Goal: Information Seeking & Learning: Learn about a topic

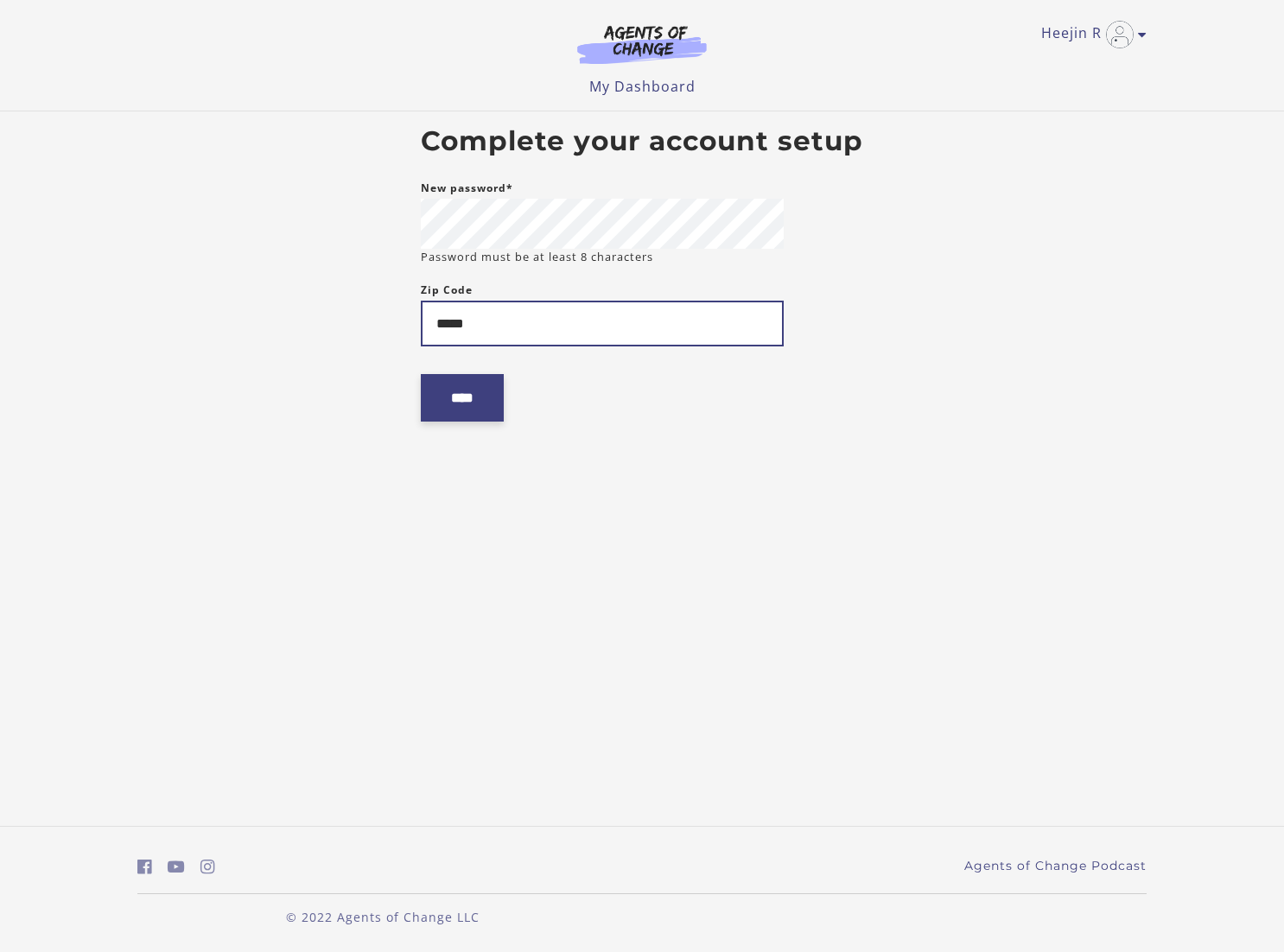
type input "*****"
click at [492, 398] on input "****" at bounding box center [462, 397] width 83 height 47
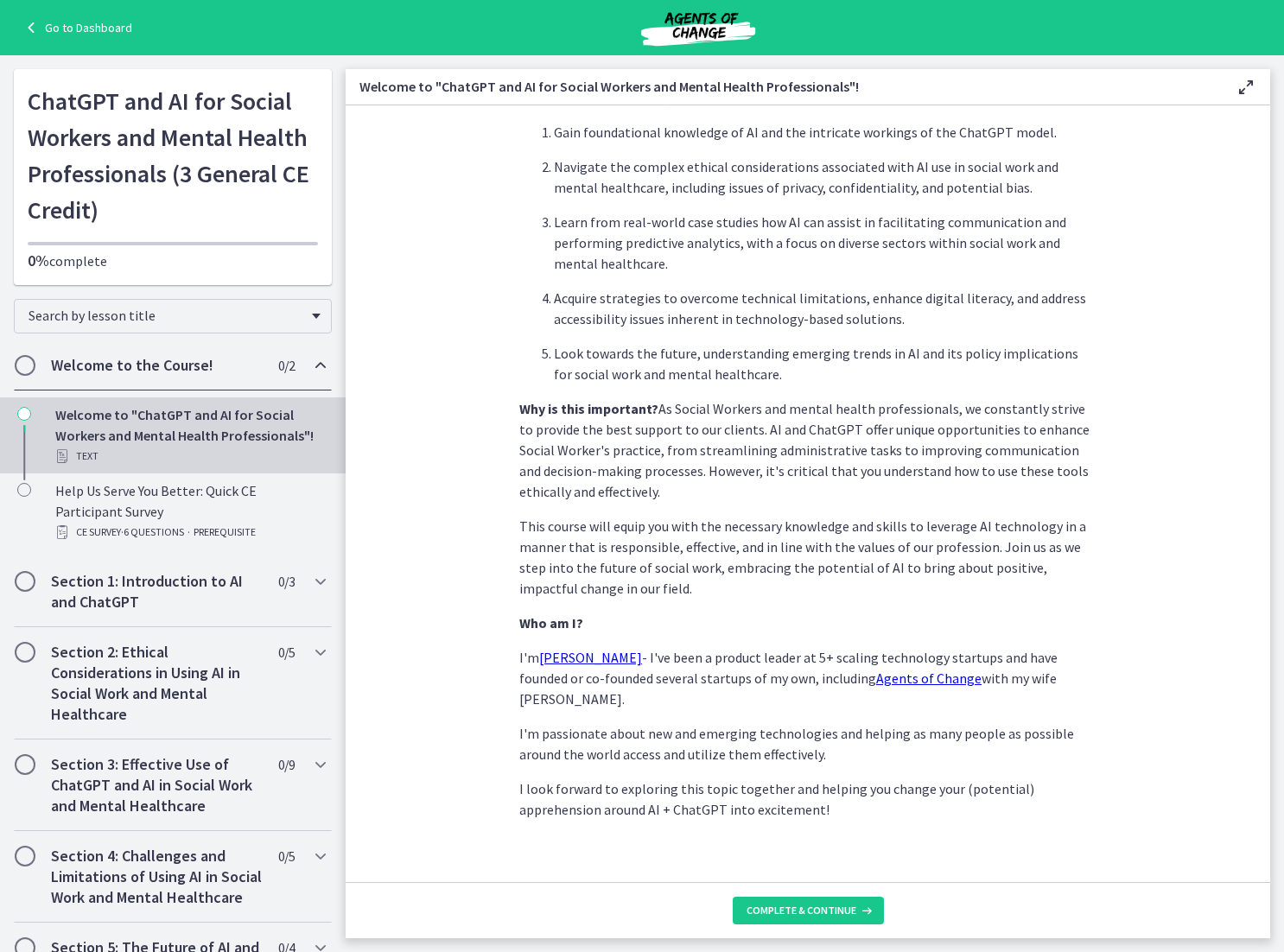
scroll to position [520, 0]
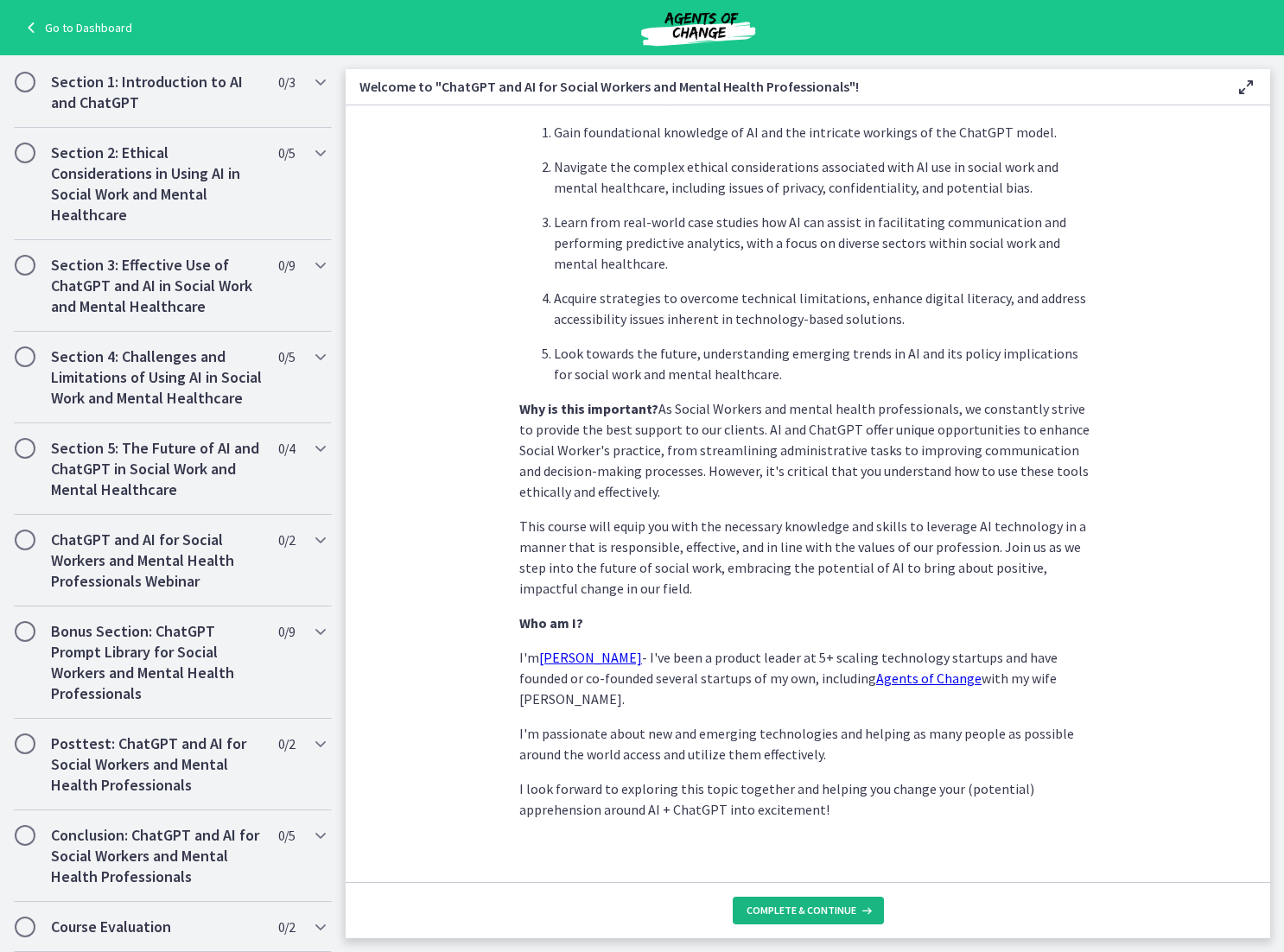
click at [812, 904] on span "Complete & continue" at bounding box center [801, 910] width 110 height 13
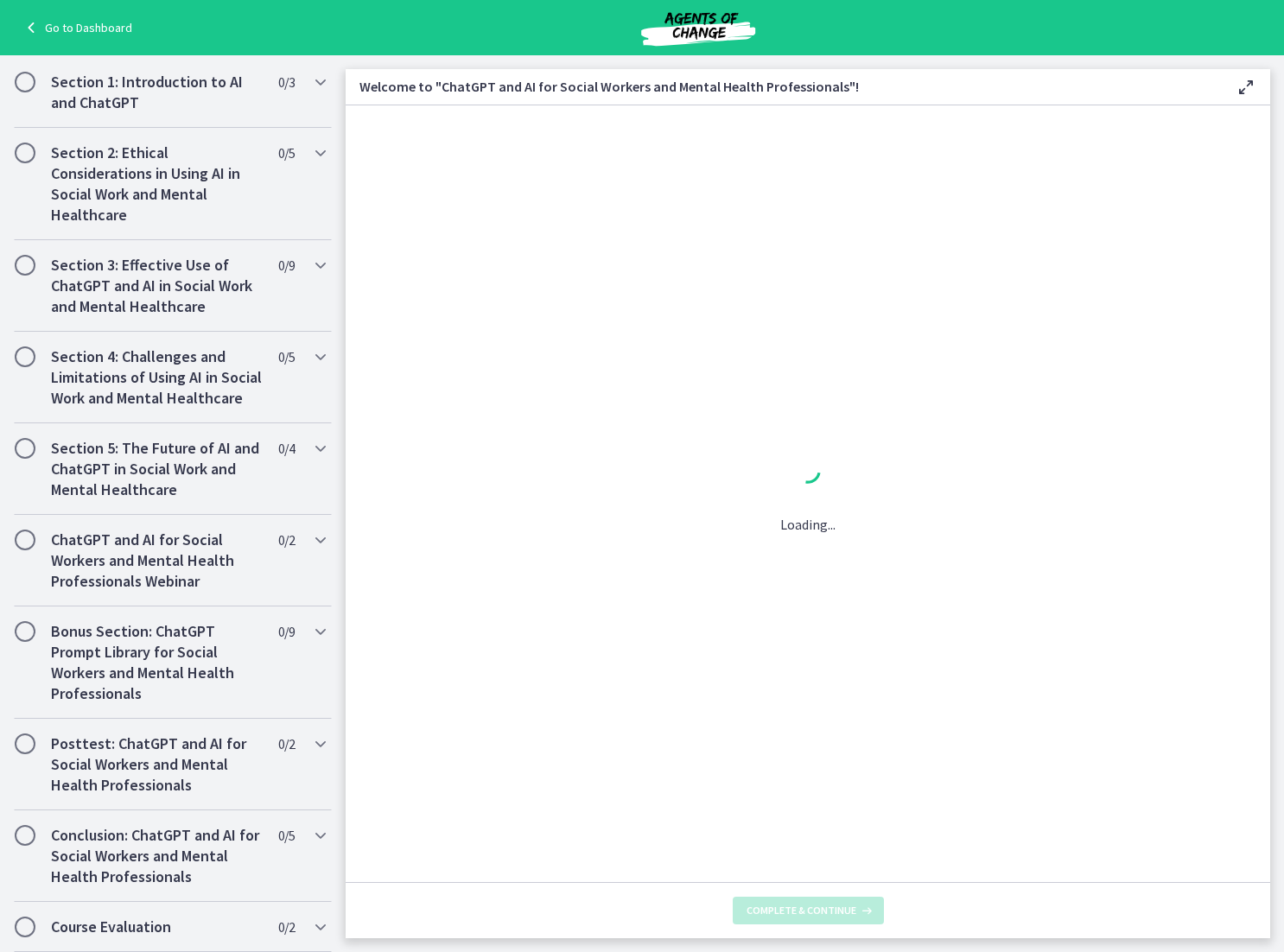
scroll to position [0, 0]
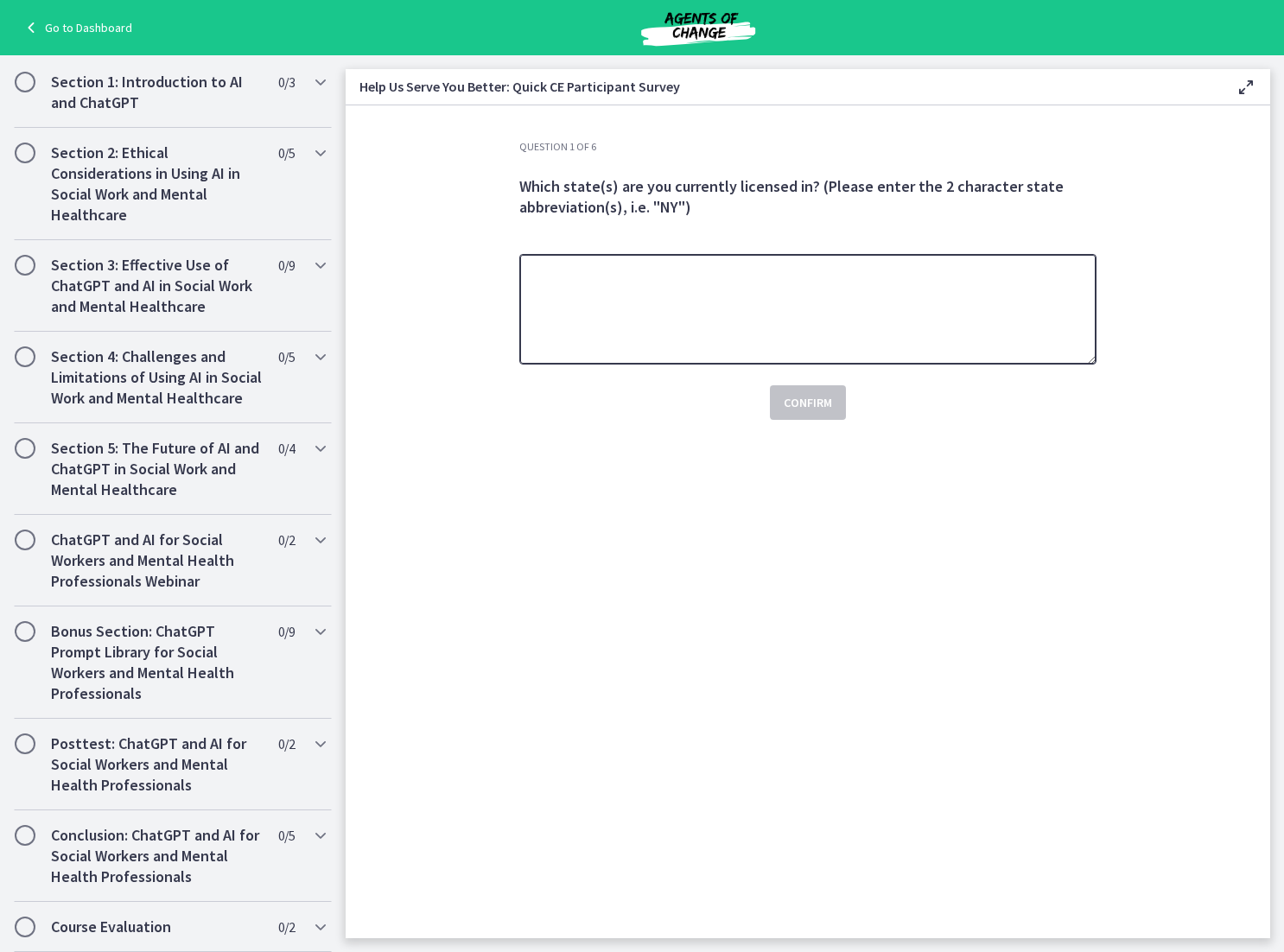
click at [770, 319] on textarea at bounding box center [807, 310] width 577 height 111
type textarea "**********"
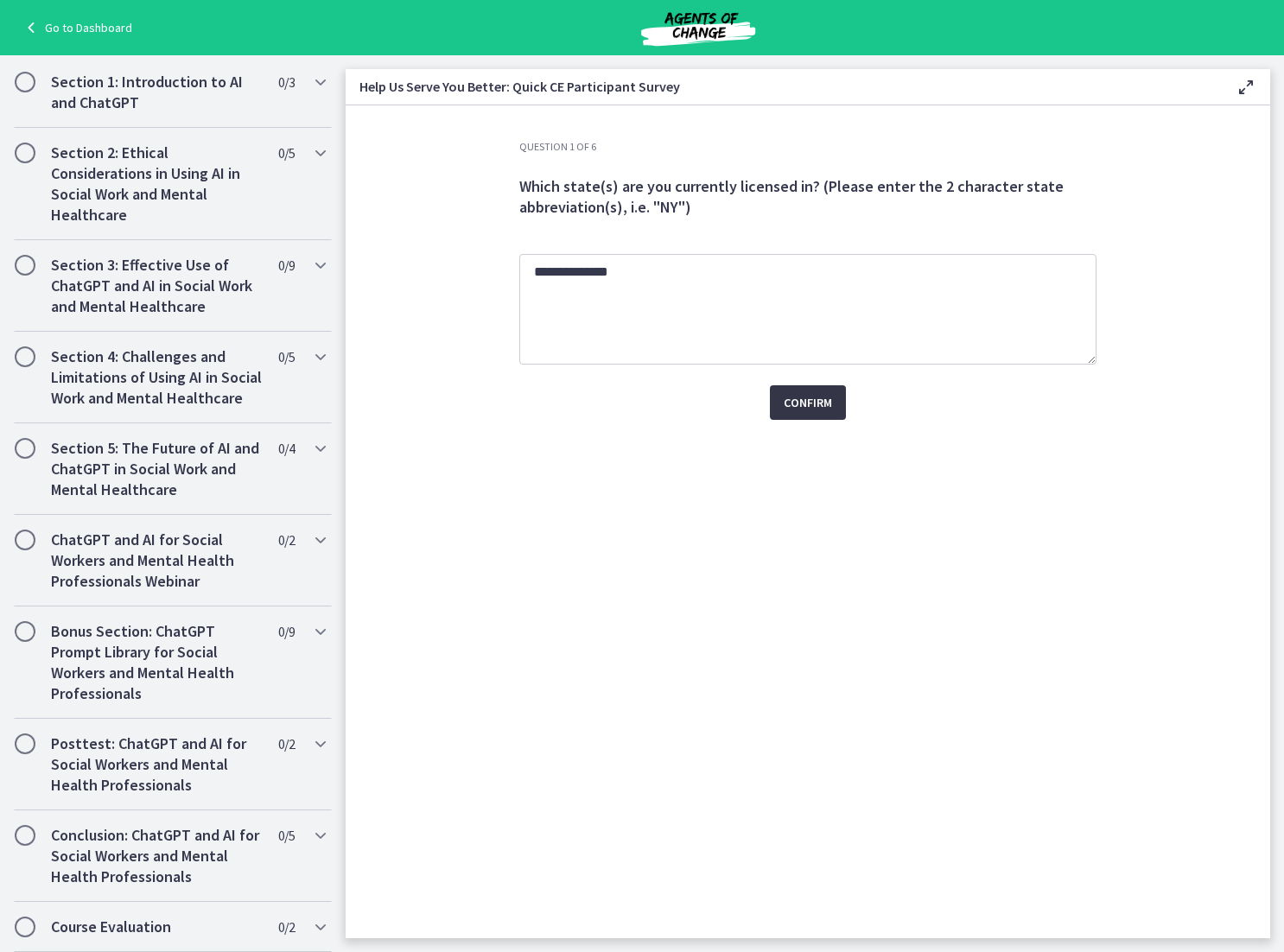
click at [827, 399] on span "Confirm" at bounding box center [808, 402] width 48 height 21
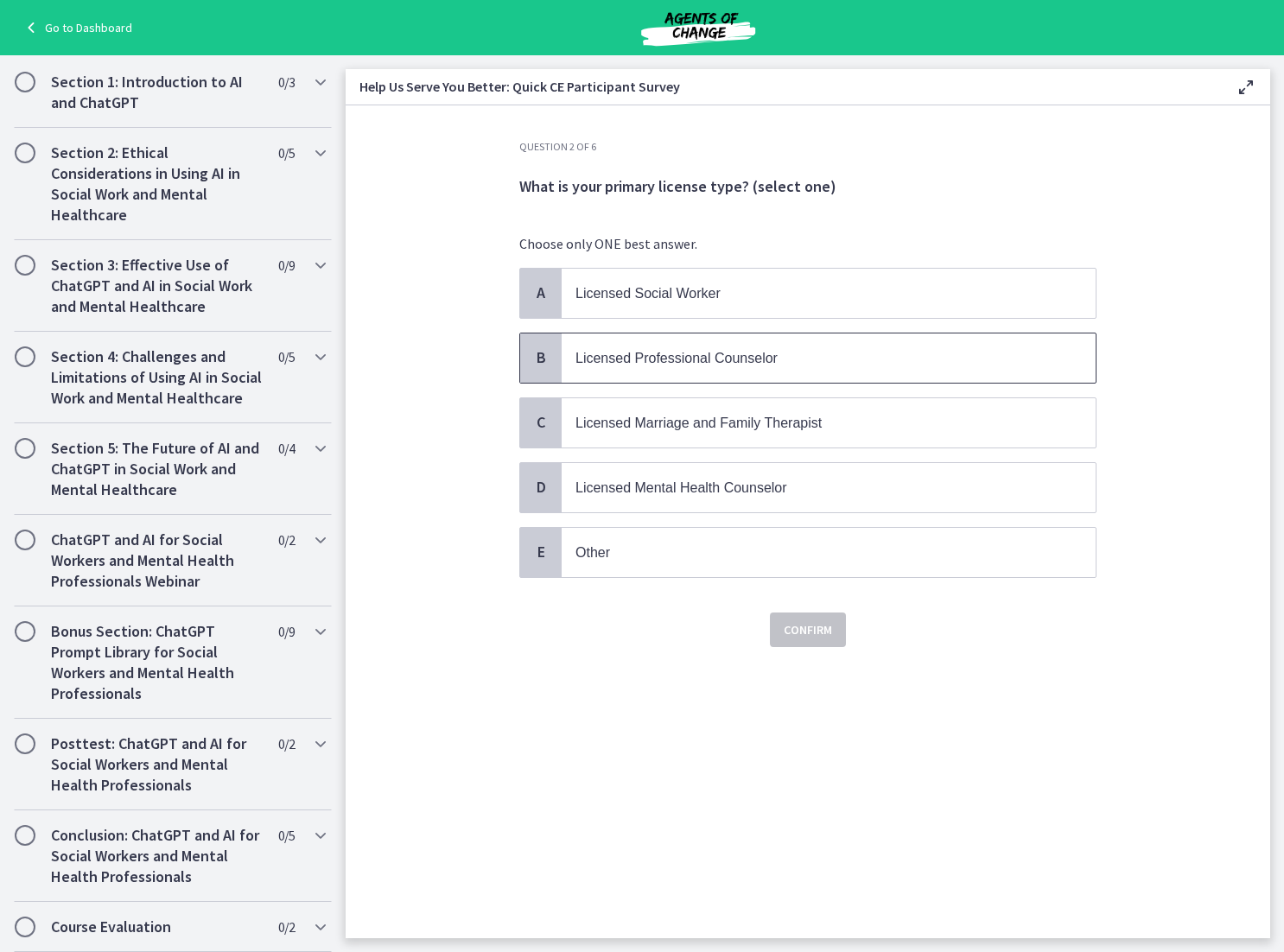
click at [791, 369] on span "Licensed Professional Counselor" at bounding box center [829, 358] width 534 height 49
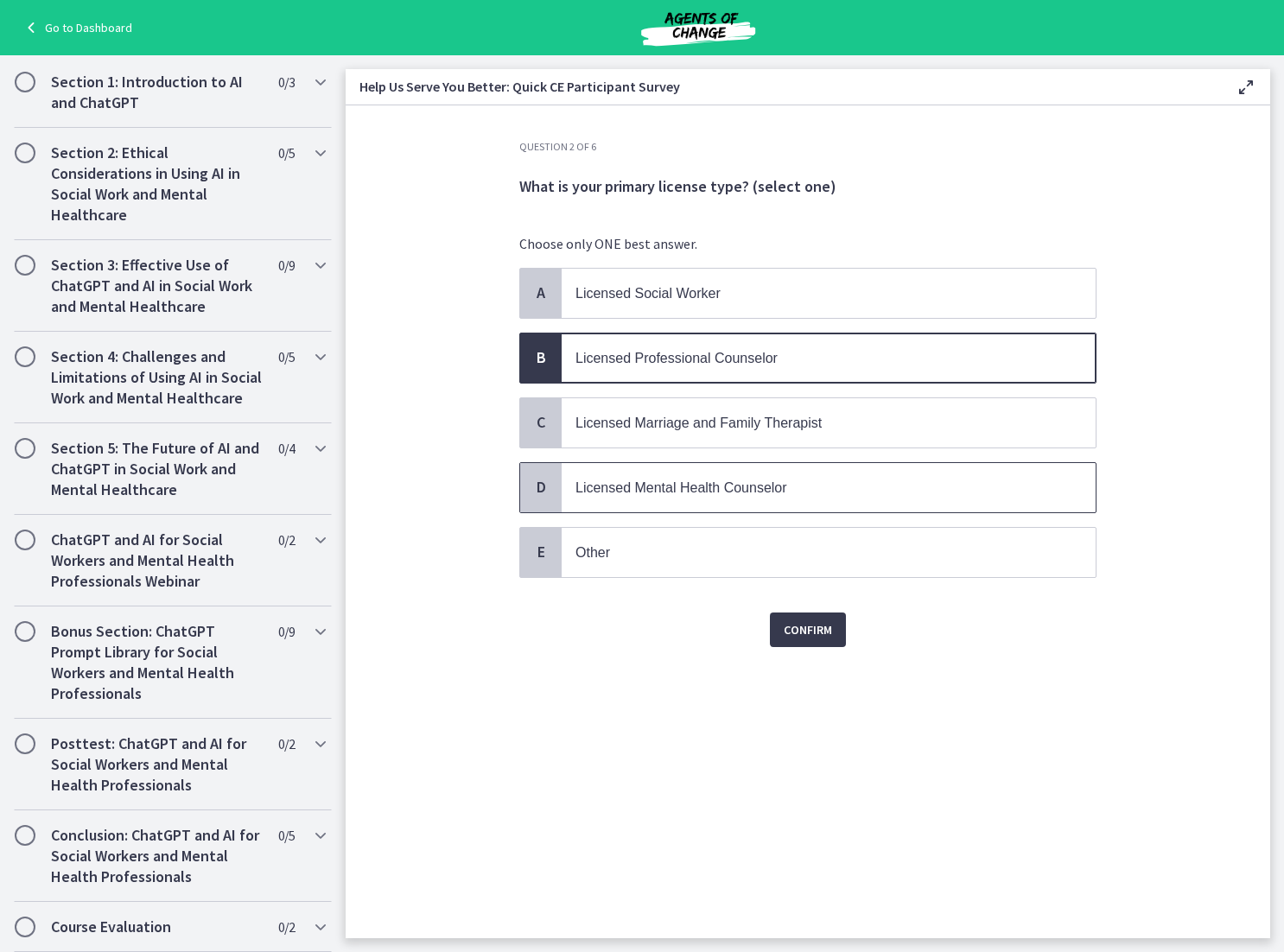
click at [789, 482] on p "Licensed Mental Health Counselor" at bounding box center [811, 488] width 472 height 21
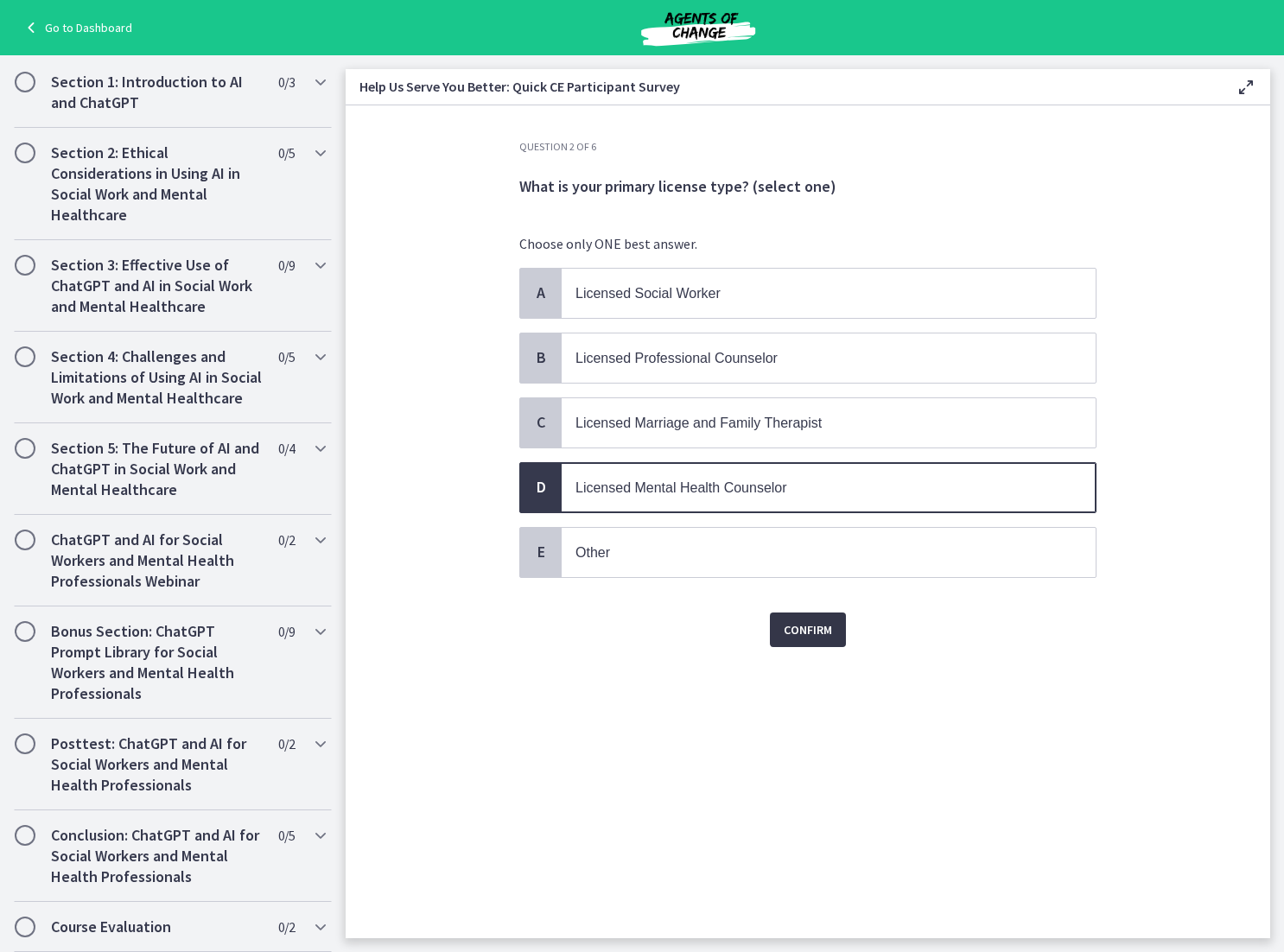
click at [809, 636] on span "Confirm" at bounding box center [808, 629] width 48 height 21
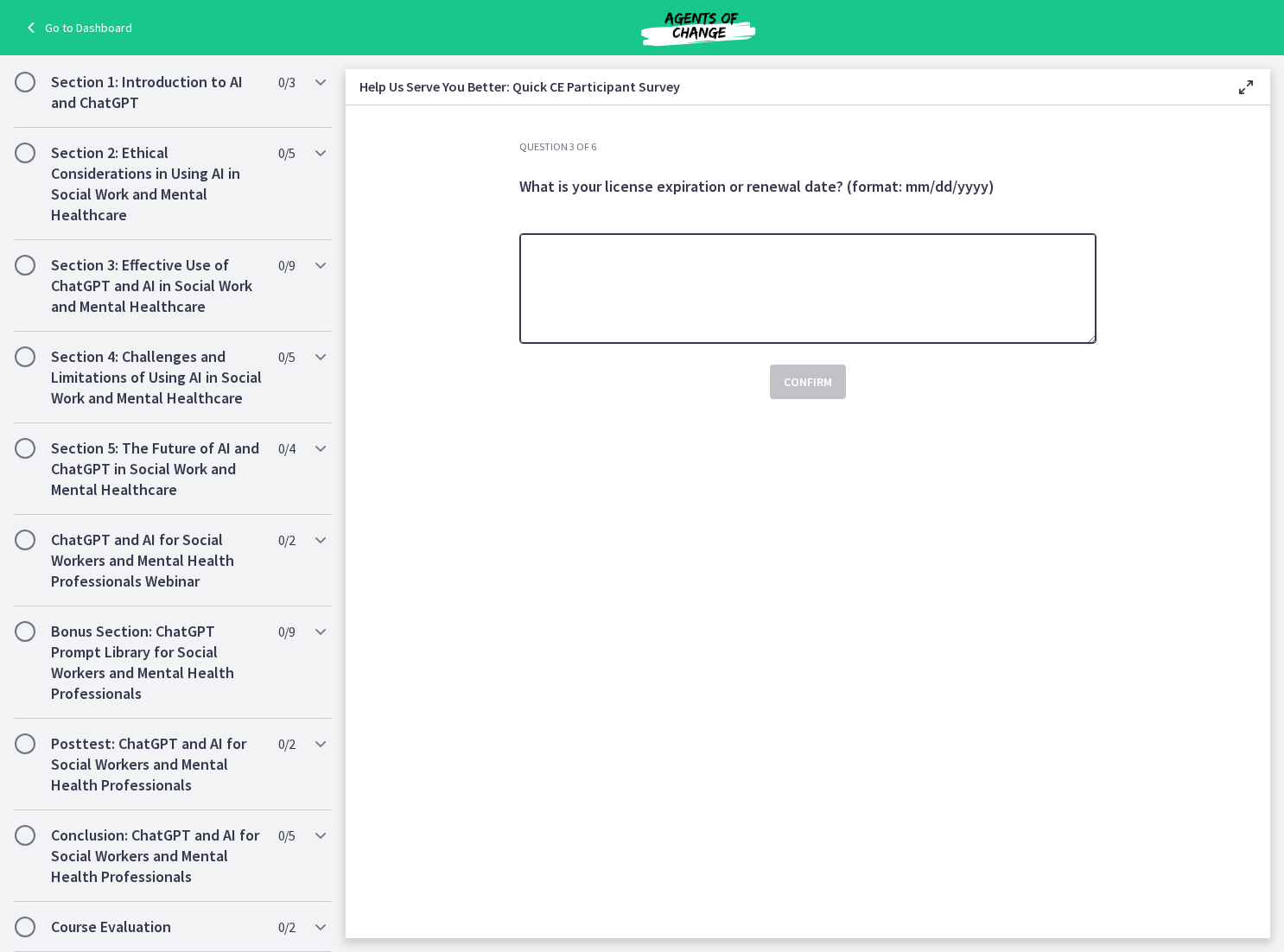
click at [723, 315] on textarea at bounding box center [807, 289] width 577 height 111
type textarea "**********"
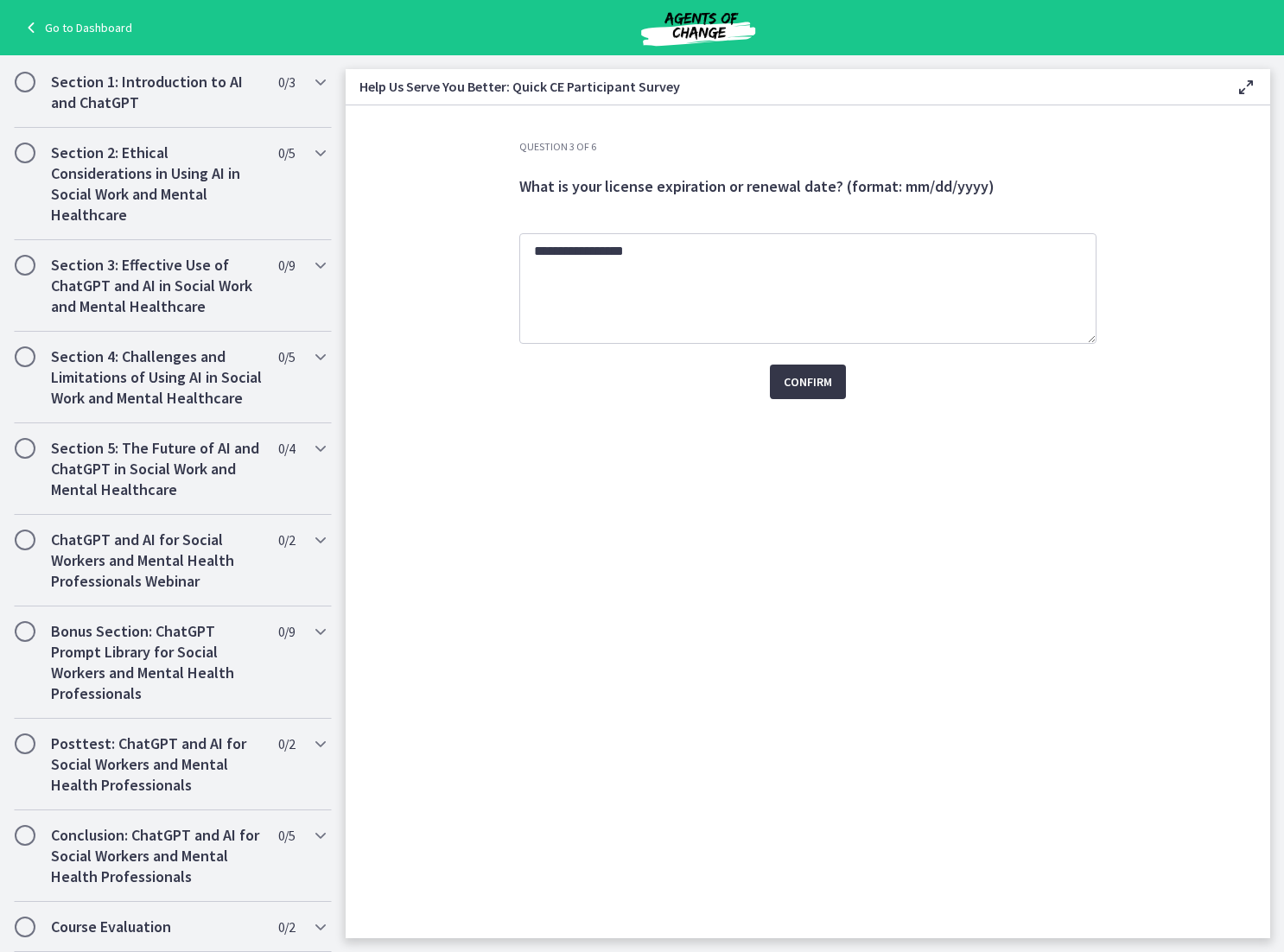
click at [811, 387] on span "Confirm" at bounding box center [808, 381] width 48 height 21
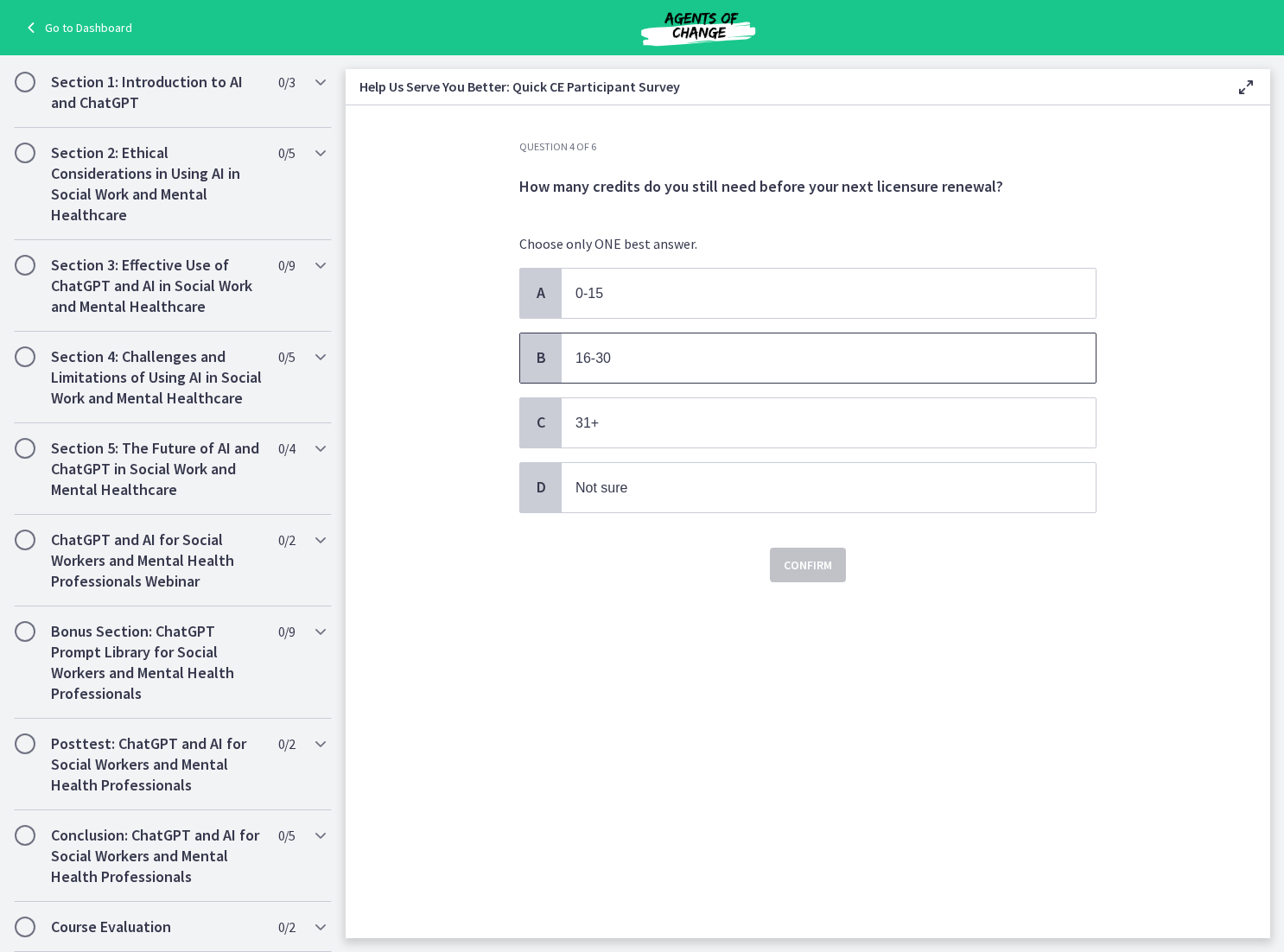
click at [830, 345] on span "16-30" at bounding box center [829, 358] width 534 height 49
click at [789, 276] on span "0-15" at bounding box center [829, 293] width 534 height 49
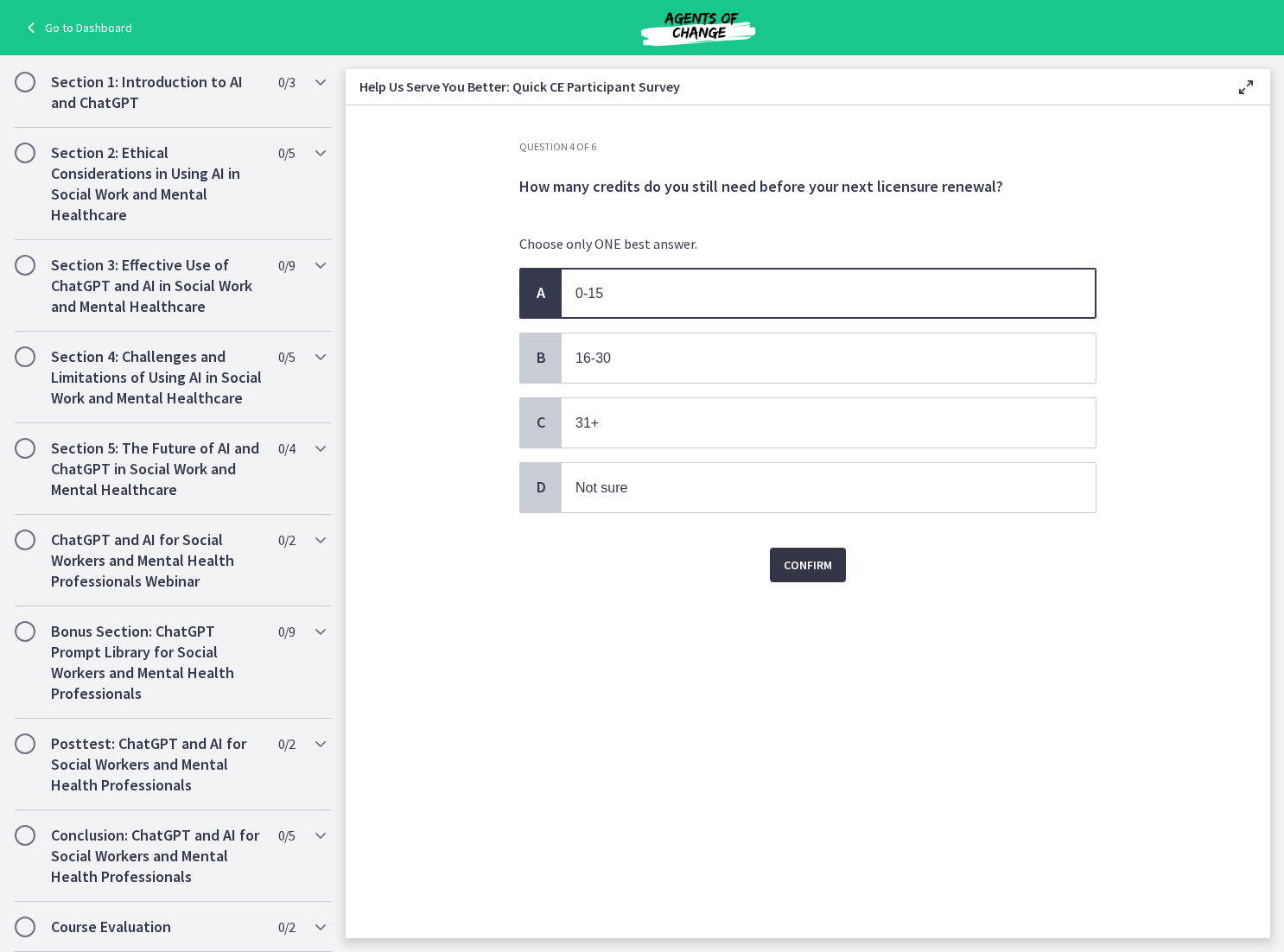
click at [791, 561] on span "Confirm" at bounding box center [808, 565] width 48 height 21
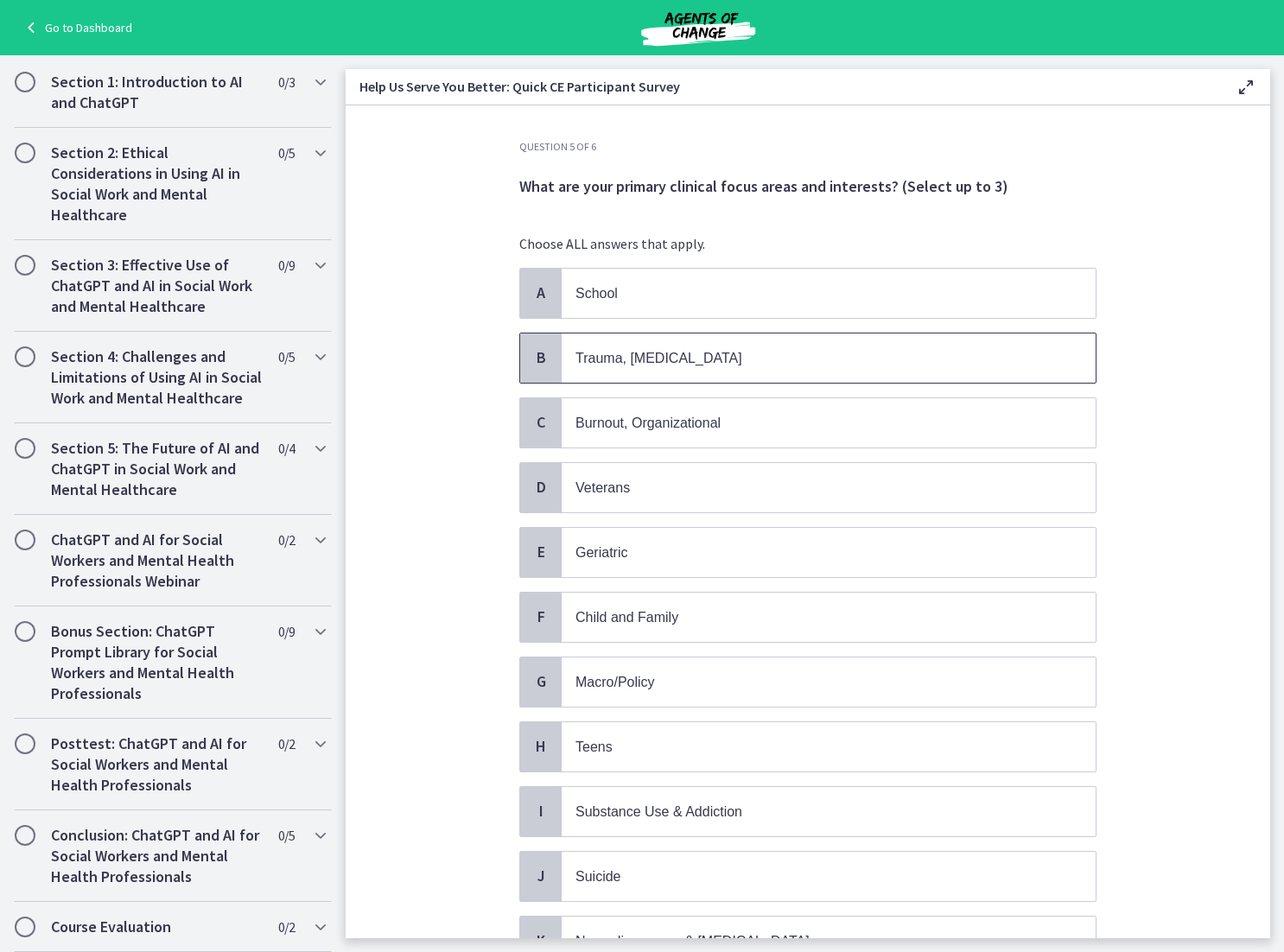
click at [799, 345] on span "Trauma, [MEDICAL_DATA]" at bounding box center [829, 358] width 534 height 49
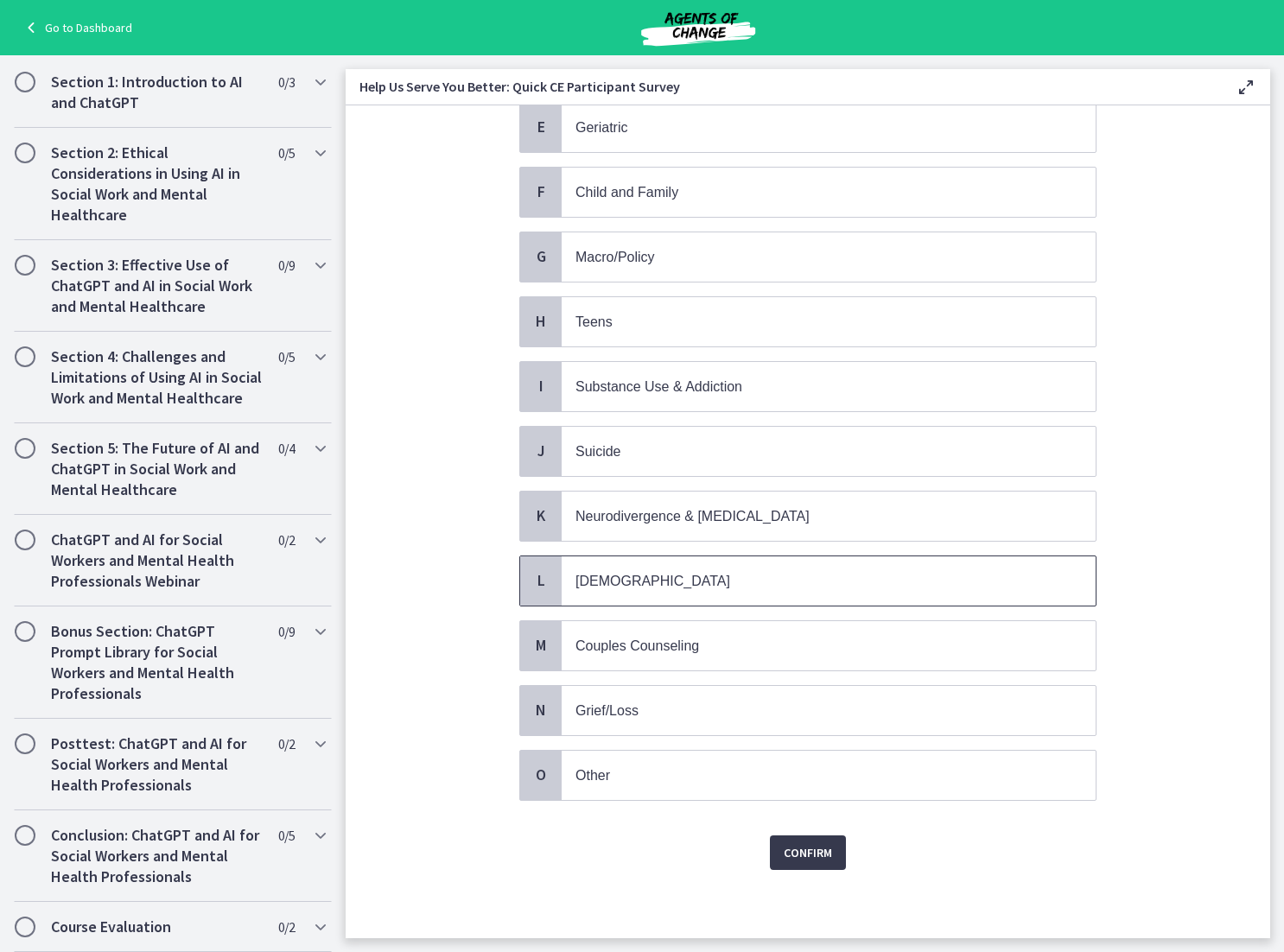
scroll to position [426, 0]
click at [792, 796] on span "Other" at bounding box center [829, 774] width 534 height 49
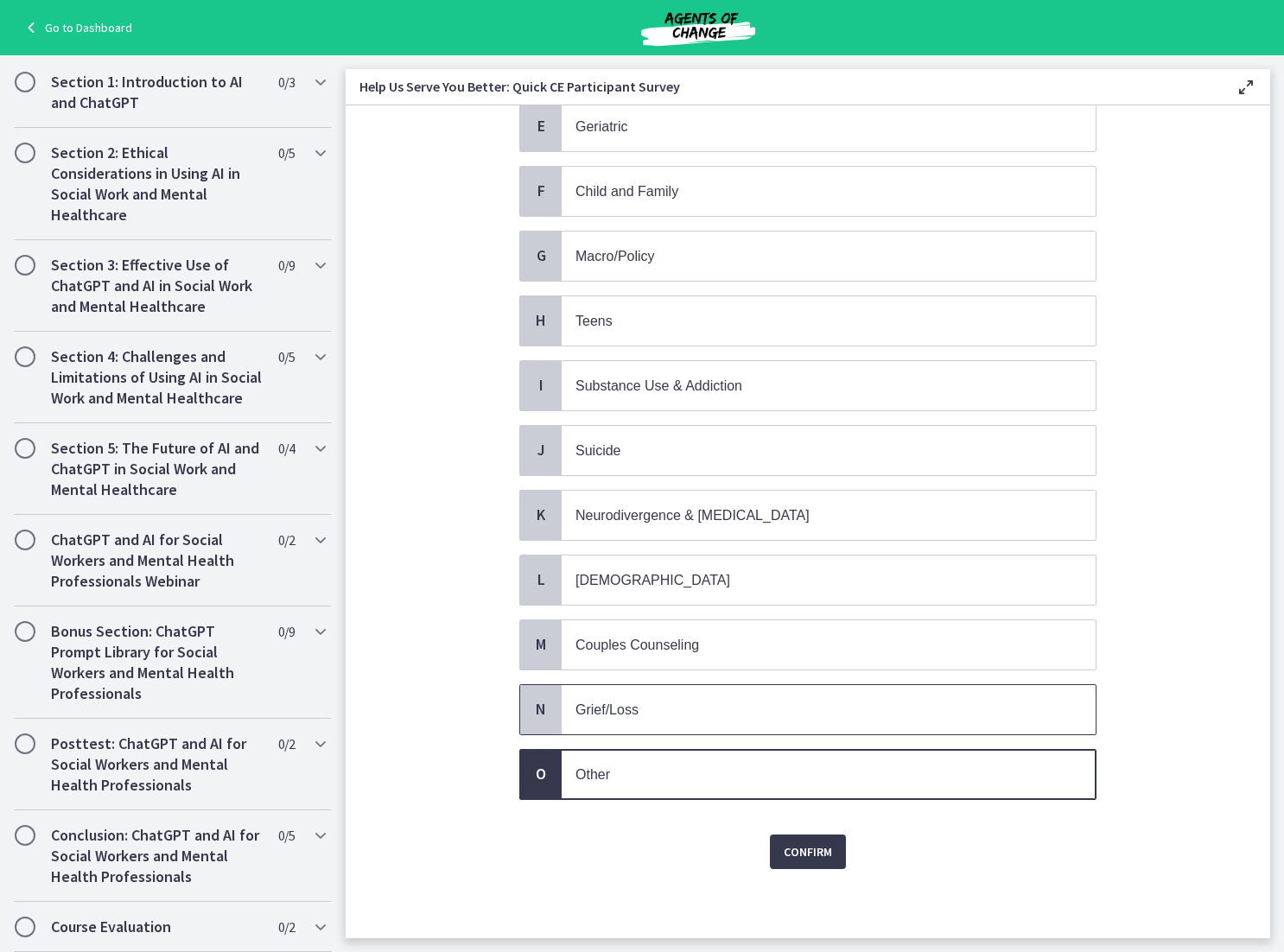
click at [804, 725] on span "Grief/Loss" at bounding box center [829, 710] width 534 height 49
click at [805, 840] on button "Confirm" at bounding box center [807, 852] width 76 height 35
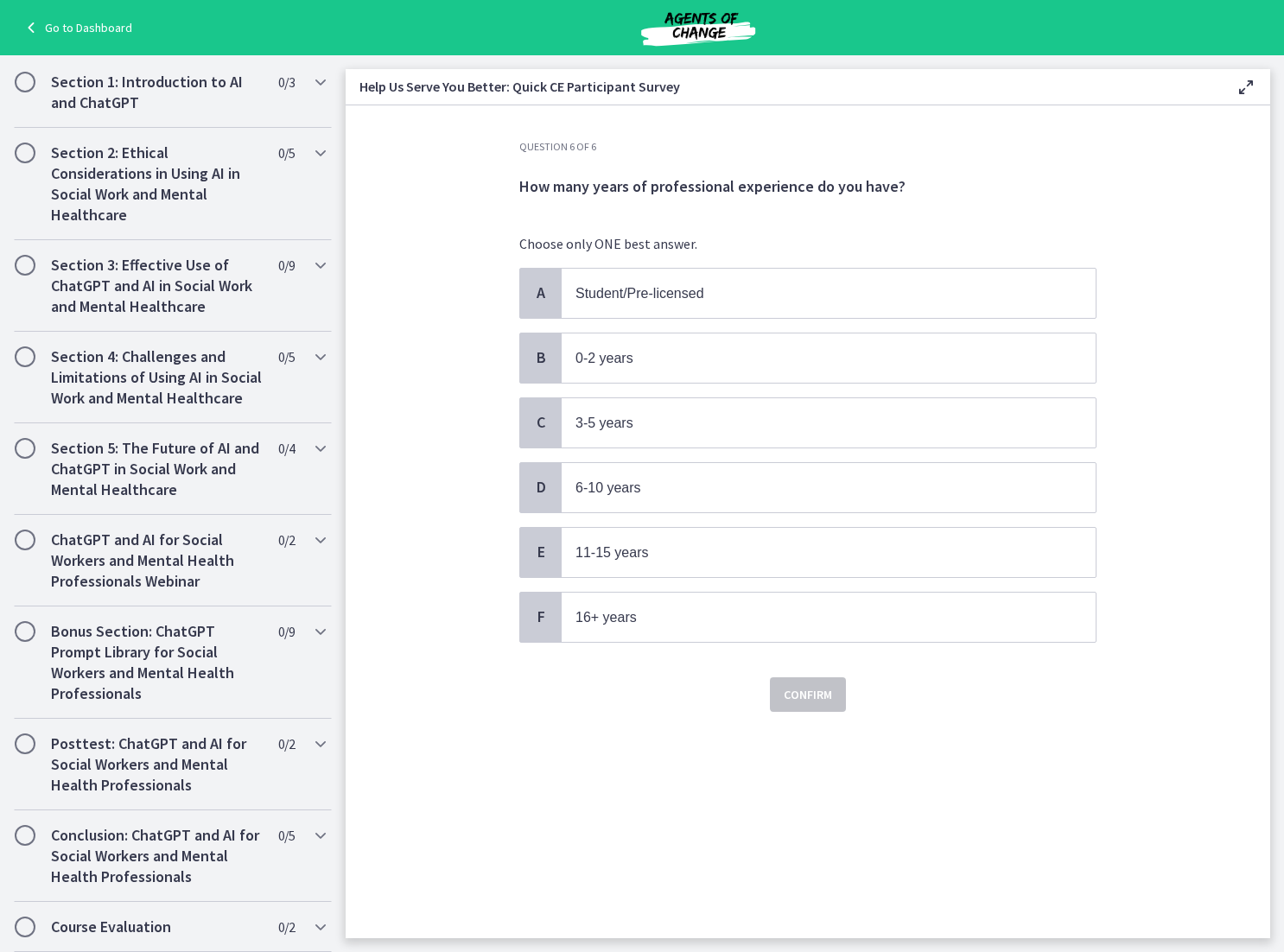
scroll to position [0, 0]
click at [776, 414] on p "3-5 years" at bounding box center [811, 423] width 472 height 21
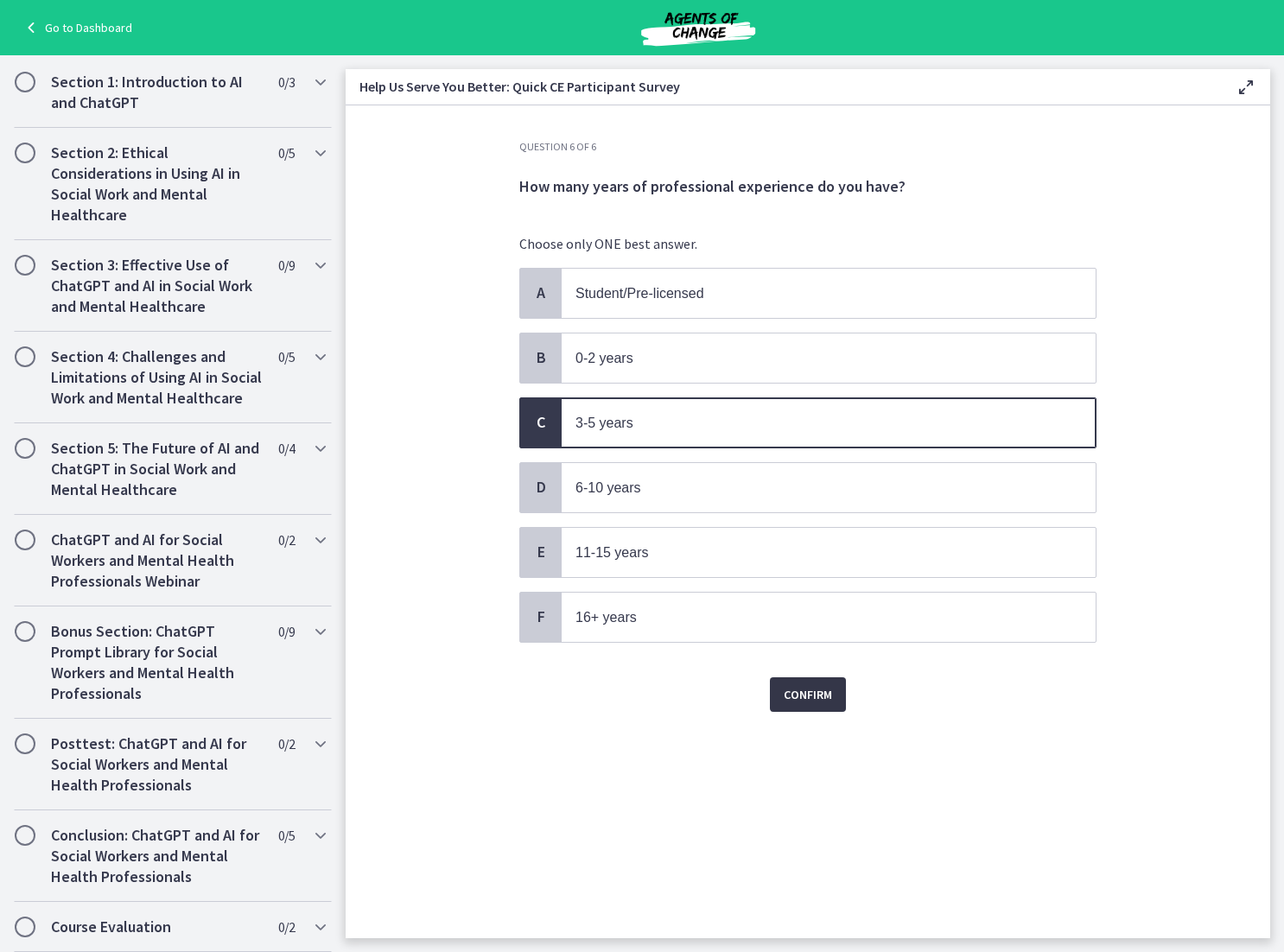
click at [798, 684] on span "Confirm" at bounding box center [808, 694] width 48 height 21
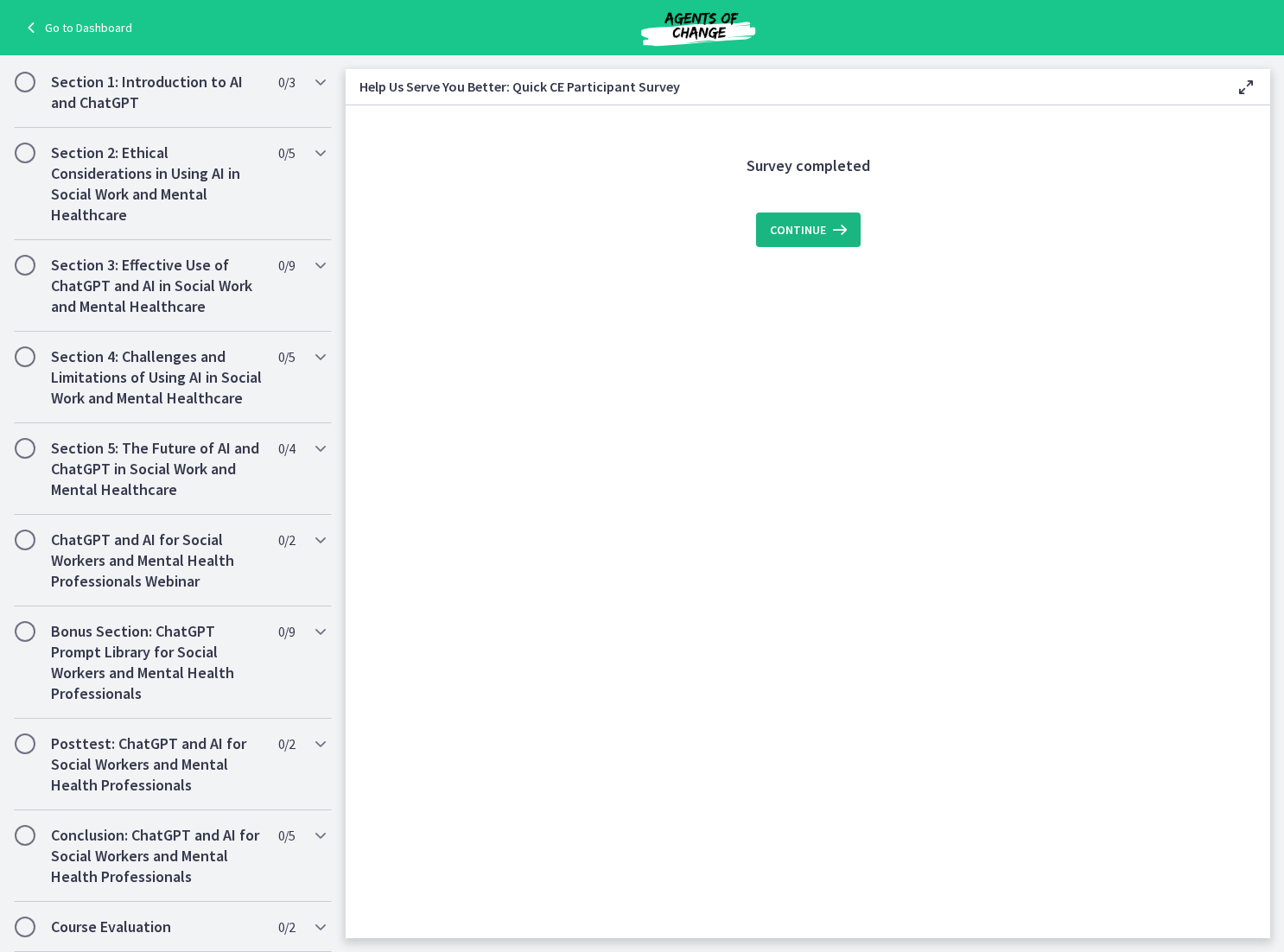
click at [847, 233] on icon at bounding box center [838, 229] width 24 height 21
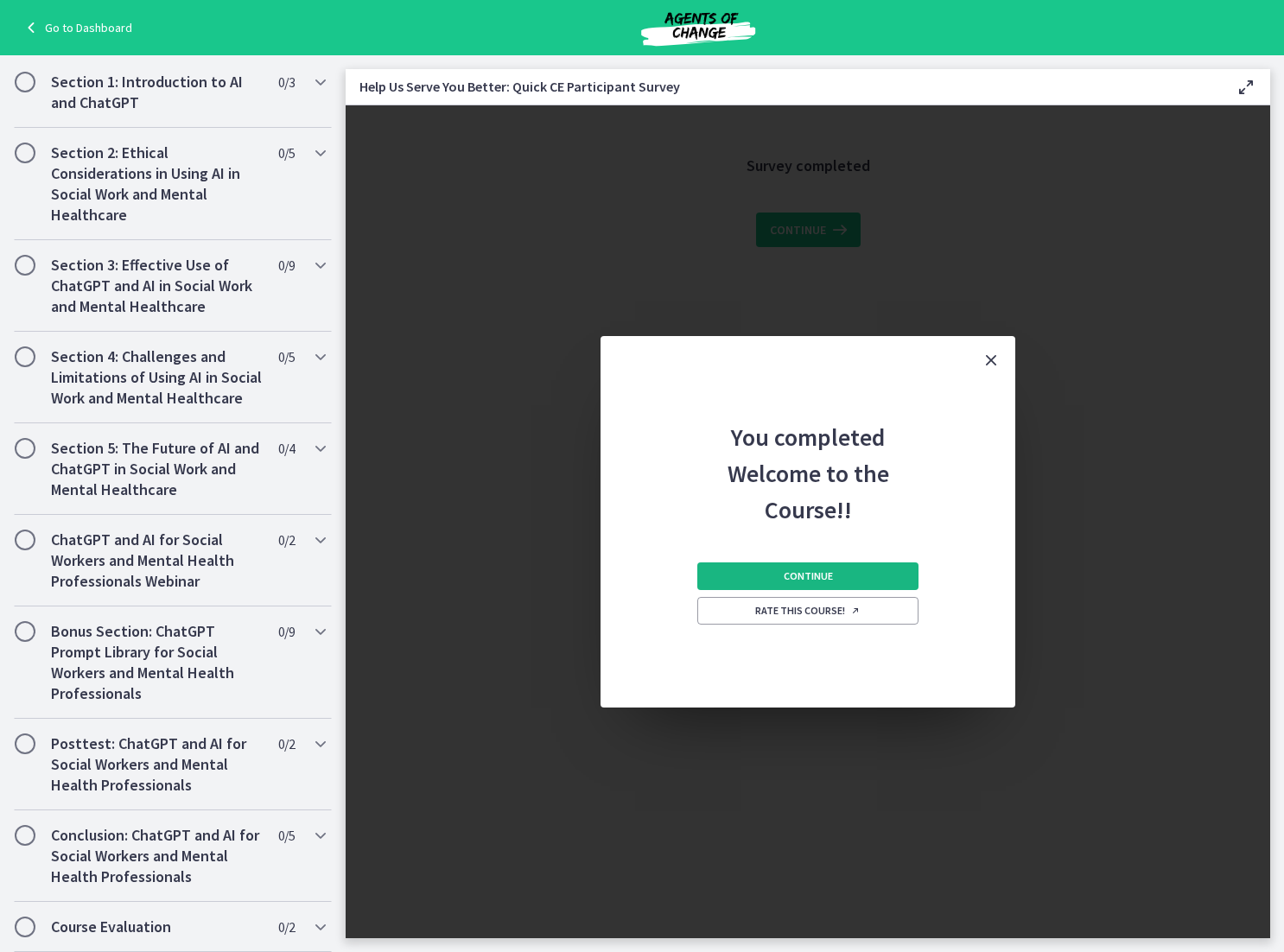
click at [872, 578] on button "Continue" at bounding box center [807, 576] width 221 height 28
